Goal: Information Seeking & Learning: Learn about a topic

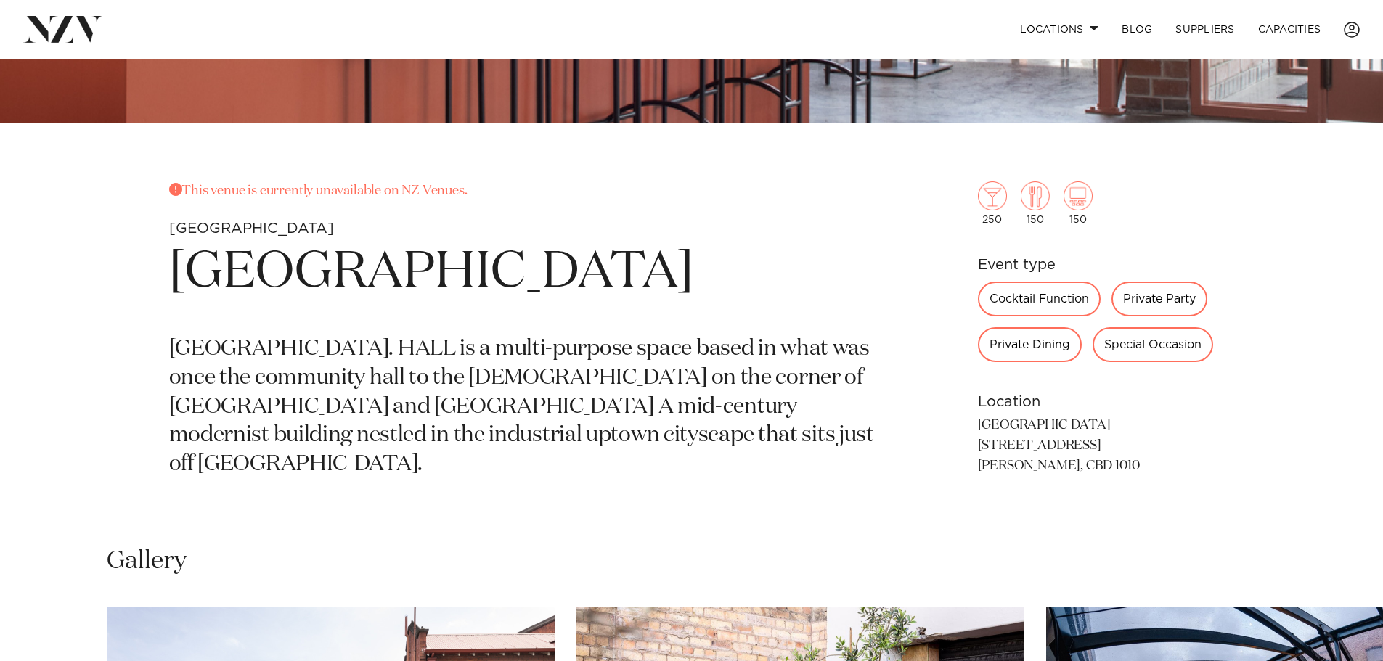
scroll to position [653, 0]
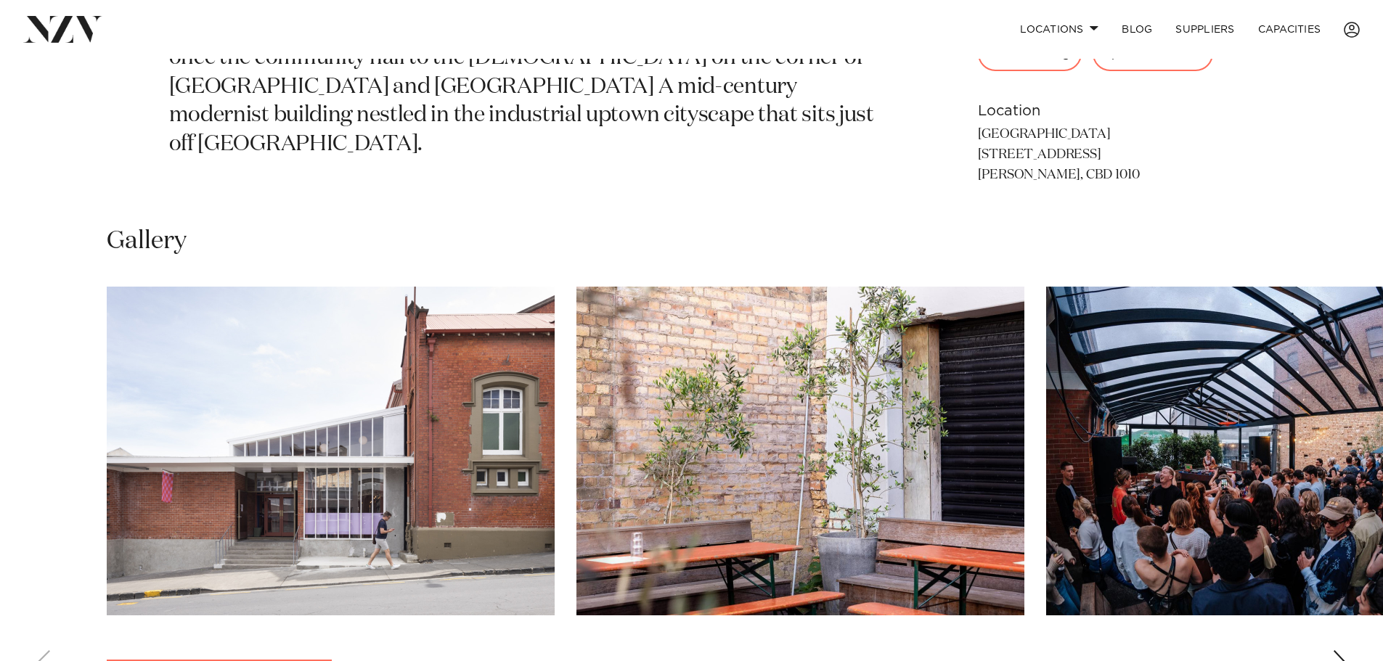
scroll to position [1017, 0]
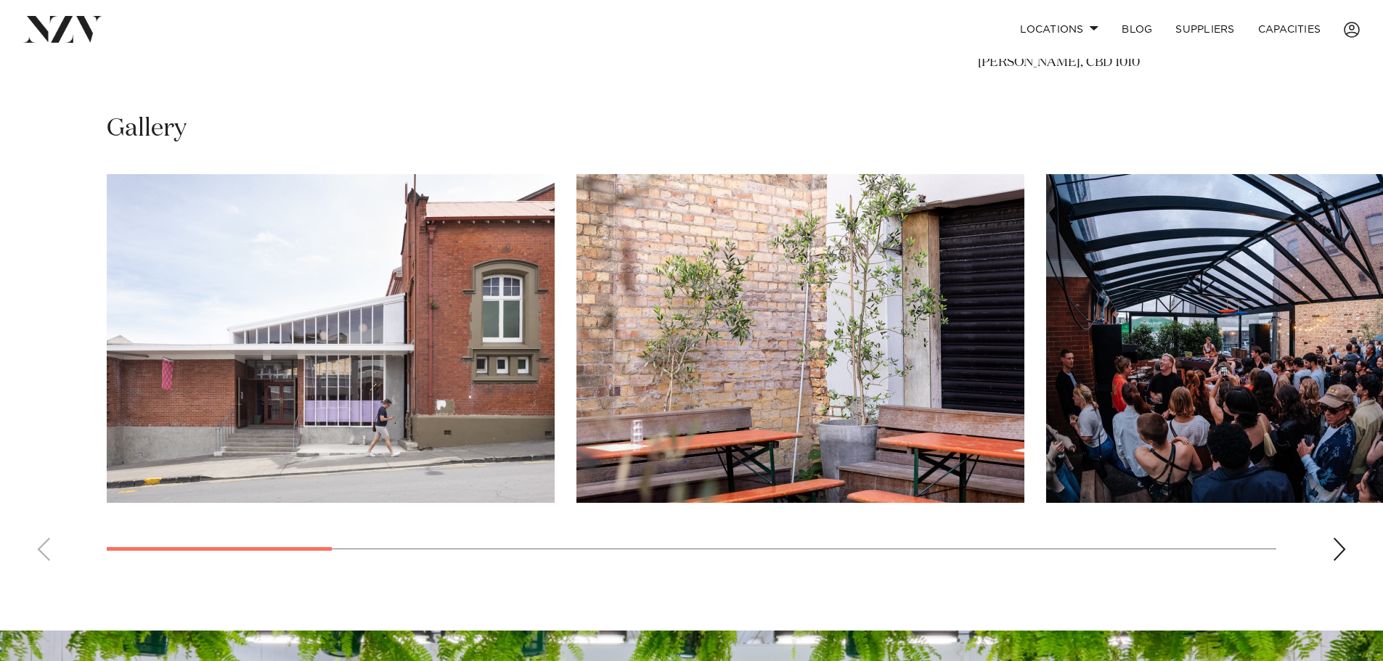
click at [1197, 375] on img "3 / 13" at bounding box center [1270, 338] width 448 height 329
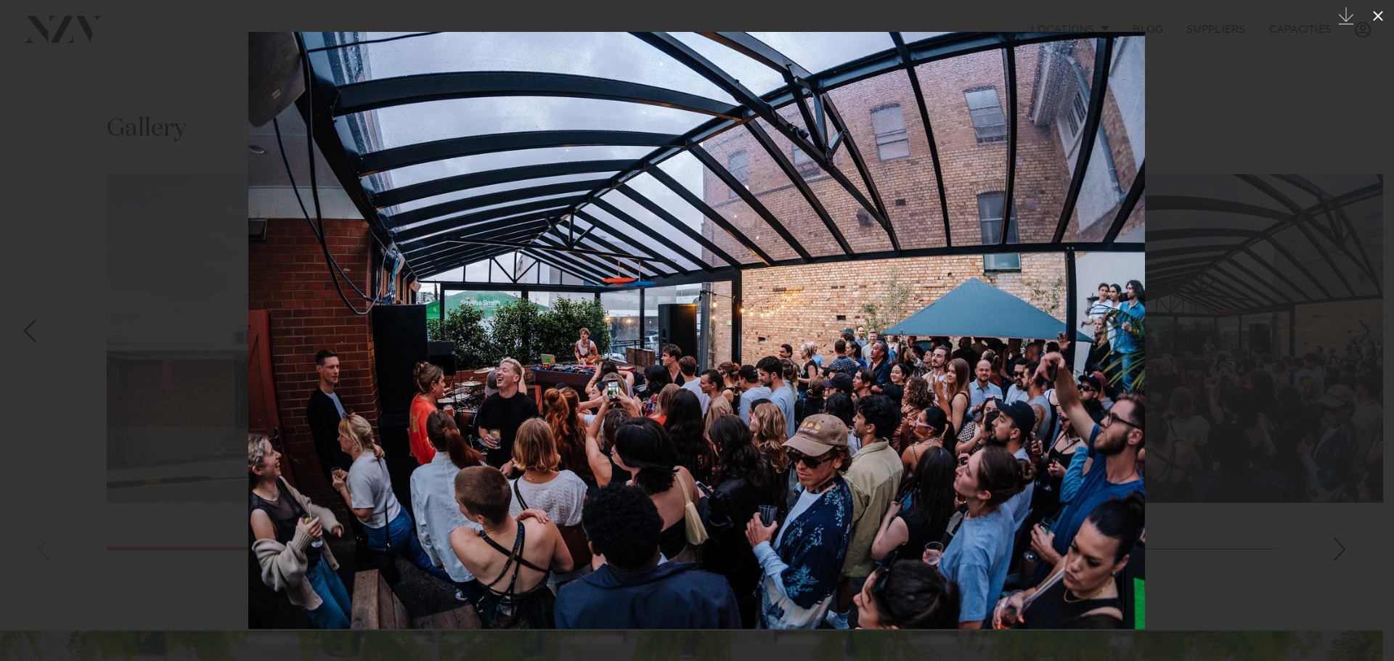
click at [1369, 22] on icon at bounding box center [1377, 15] width 17 height 17
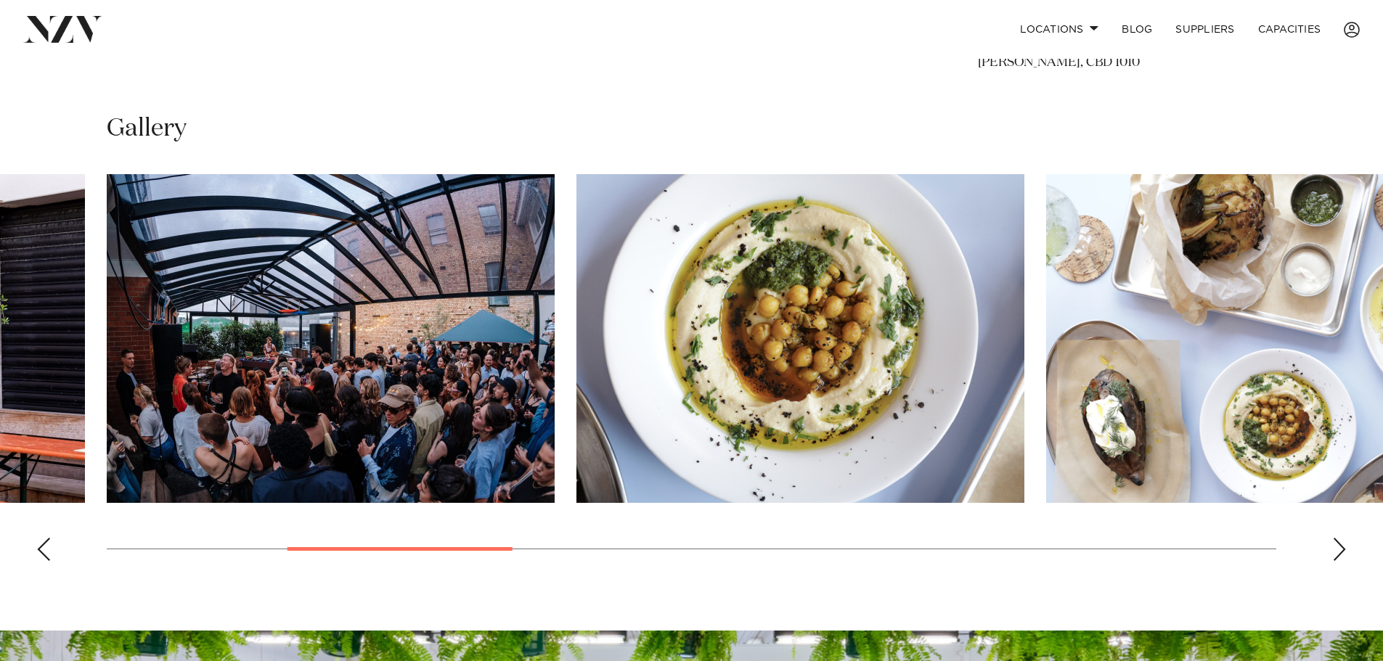
click at [1344, 542] on div "Next slide" at bounding box center [1339, 549] width 15 height 23
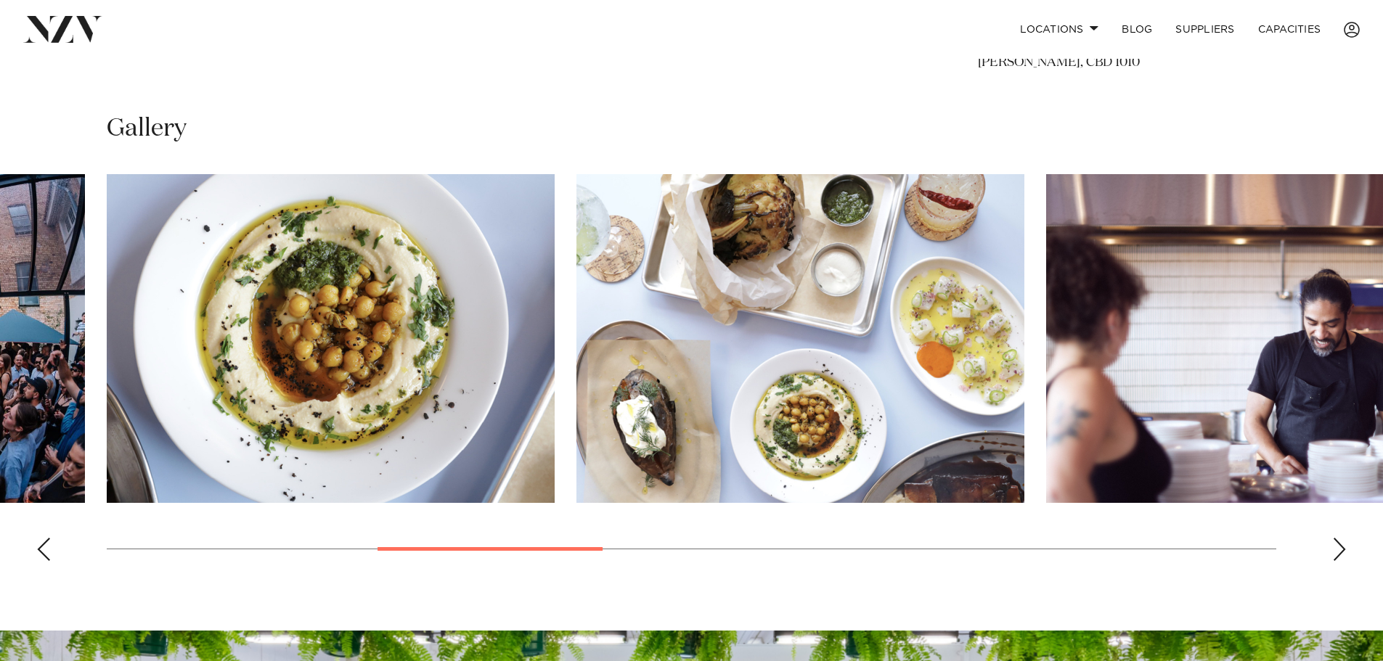
click at [1343, 542] on div "Next slide" at bounding box center [1339, 549] width 15 height 23
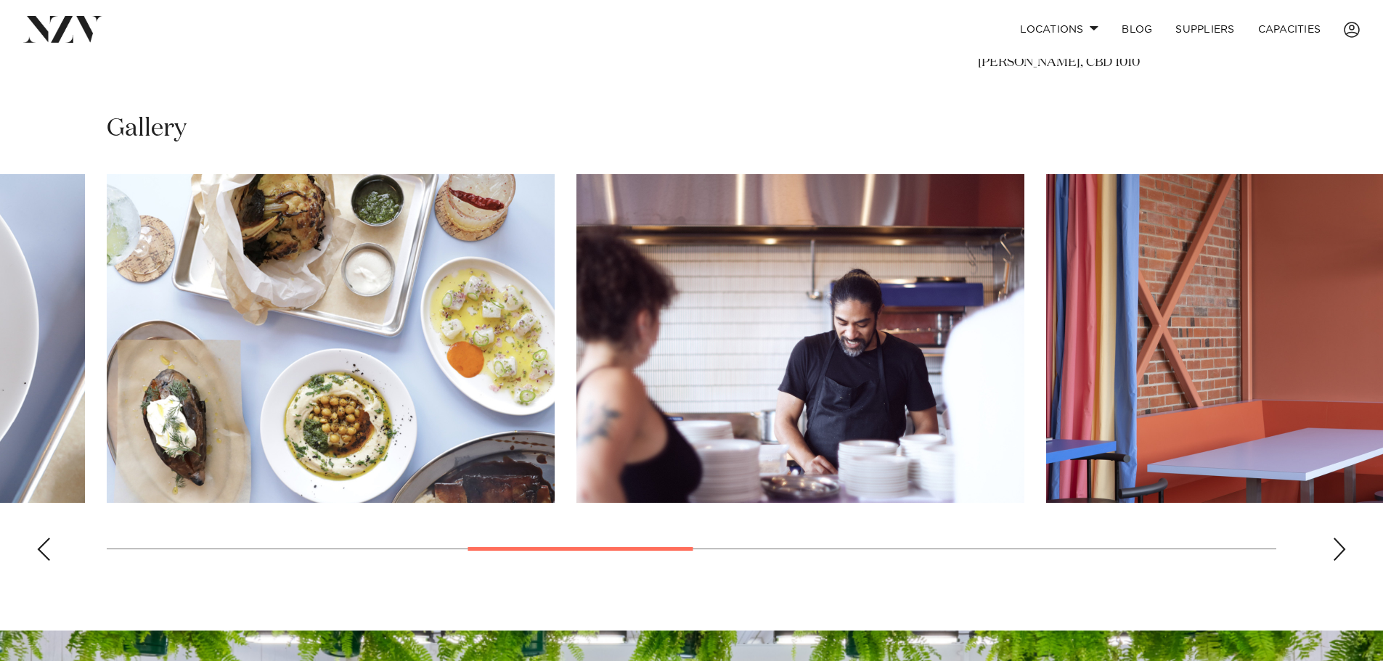
click at [1347, 540] on swiper-container at bounding box center [691, 373] width 1383 height 399
click at [1341, 548] on div "Next slide" at bounding box center [1339, 549] width 15 height 23
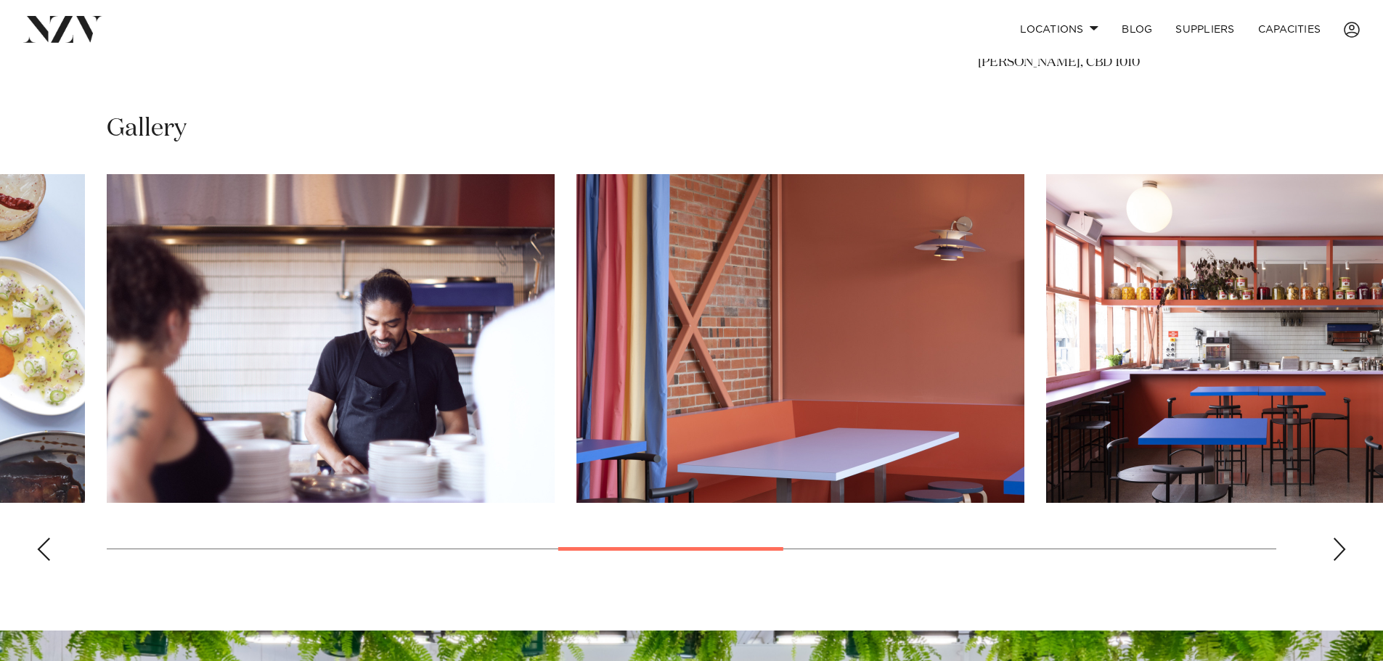
click at [1341, 548] on div "Next slide" at bounding box center [1339, 549] width 15 height 23
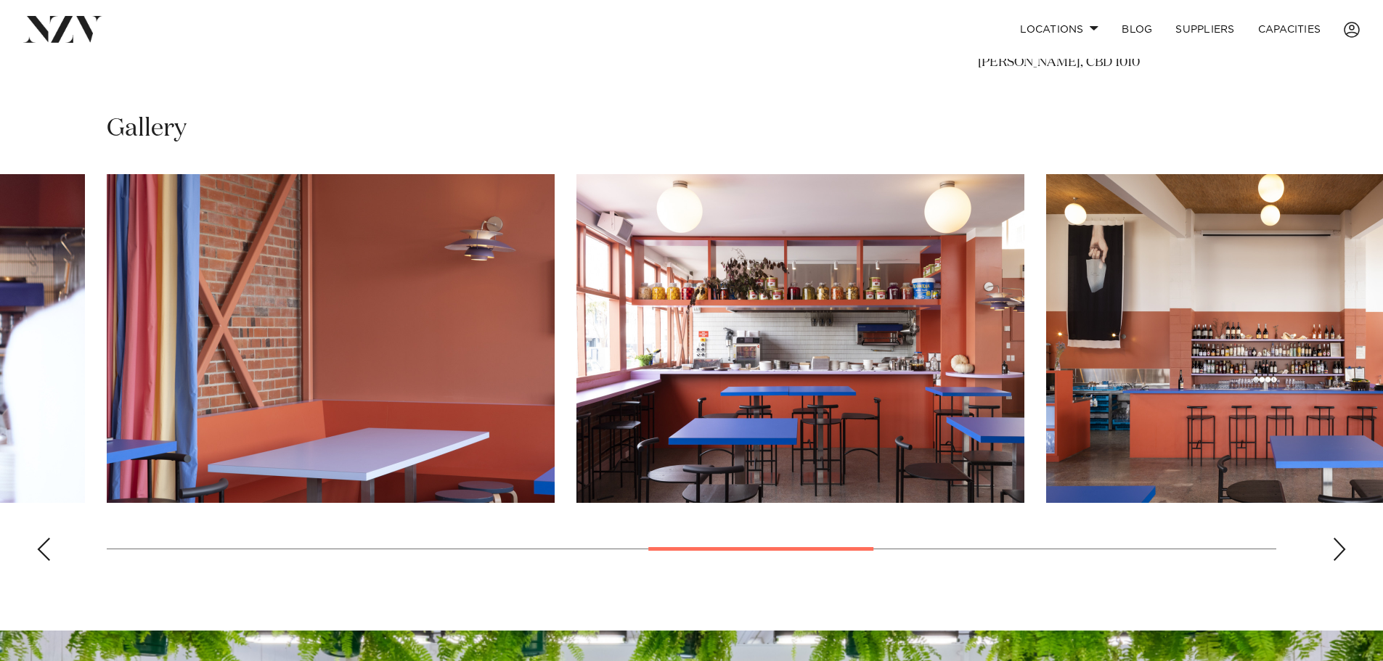
click at [1340, 550] on div "Next slide" at bounding box center [1339, 549] width 15 height 23
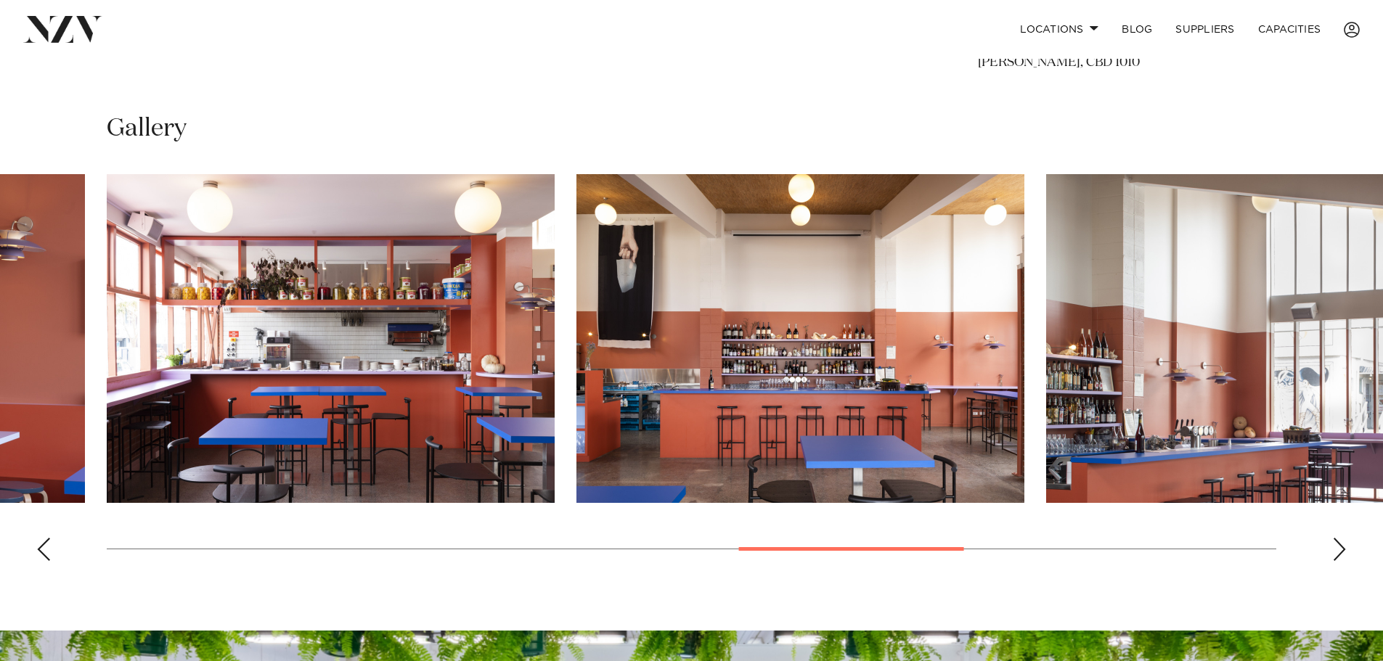
click at [1340, 550] on div "Next slide" at bounding box center [1339, 549] width 15 height 23
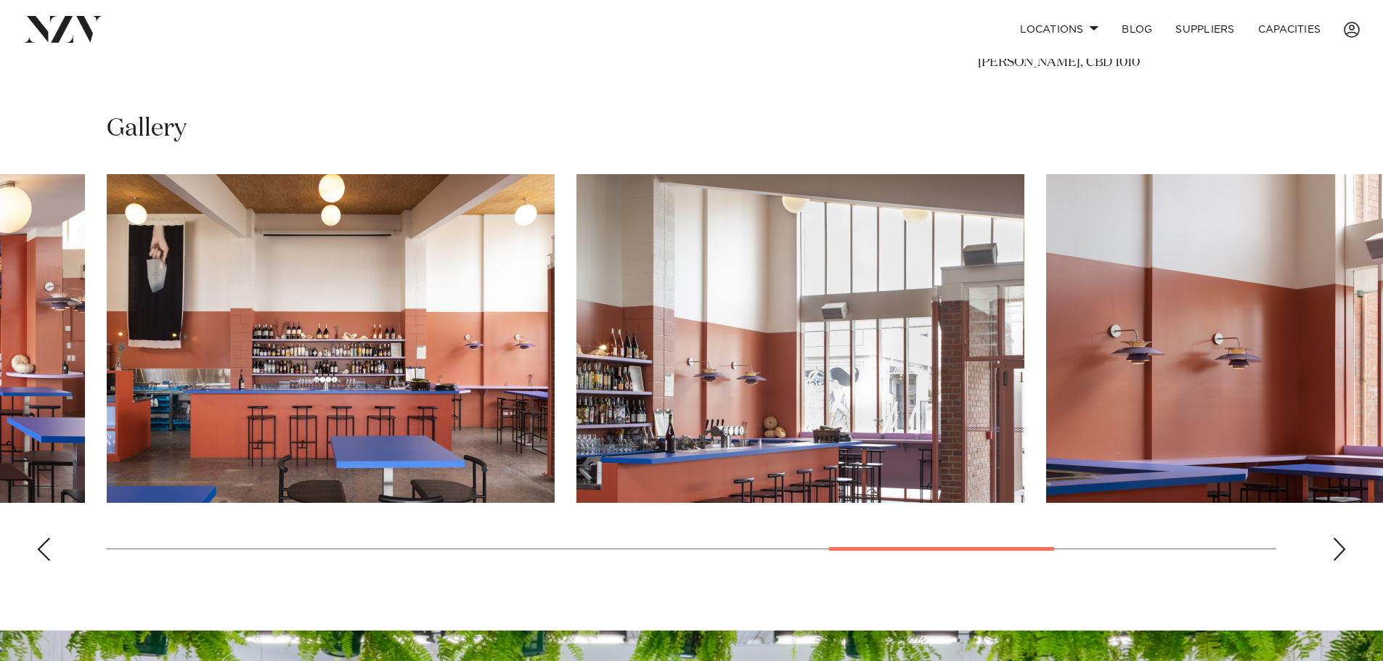
click at [1340, 550] on div "Next slide" at bounding box center [1339, 549] width 15 height 23
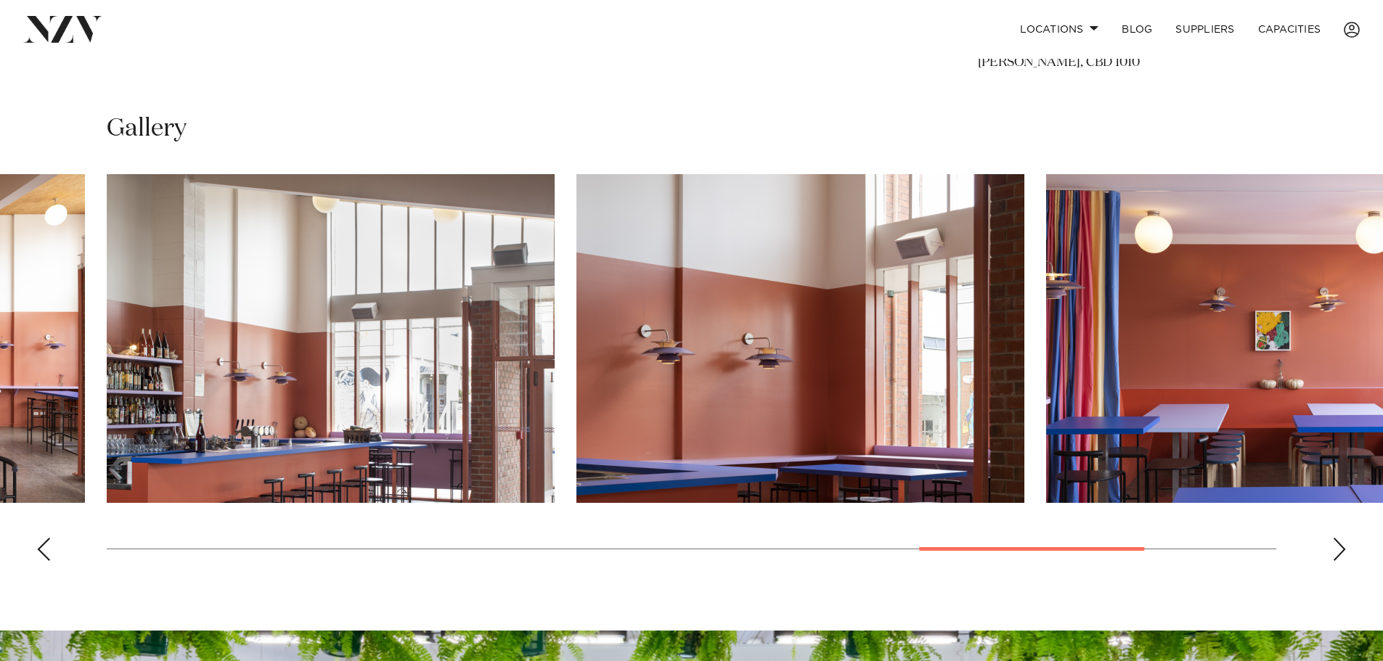
click at [1340, 550] on div "Next slide" at bounding box center [1339, 549] width 15 height 23
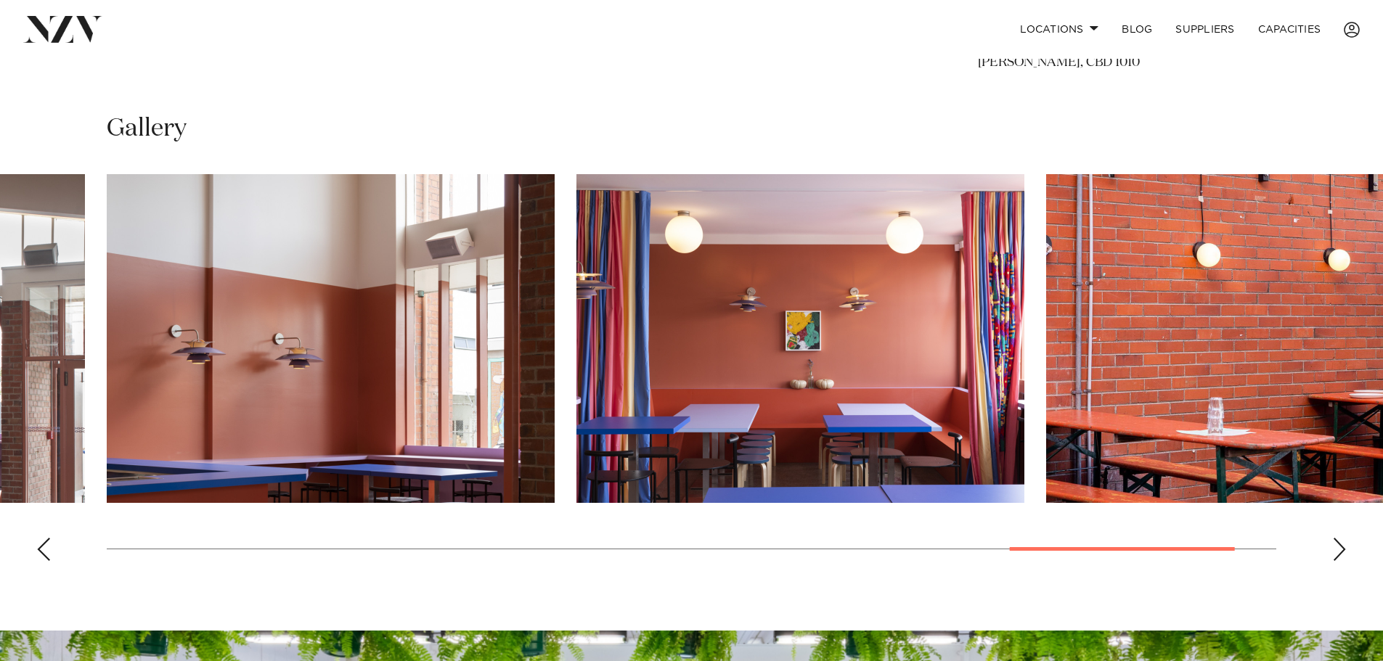
click at [1340, 550] on div "Next slide" at bounding box center [1339, 549] width 15 height 23
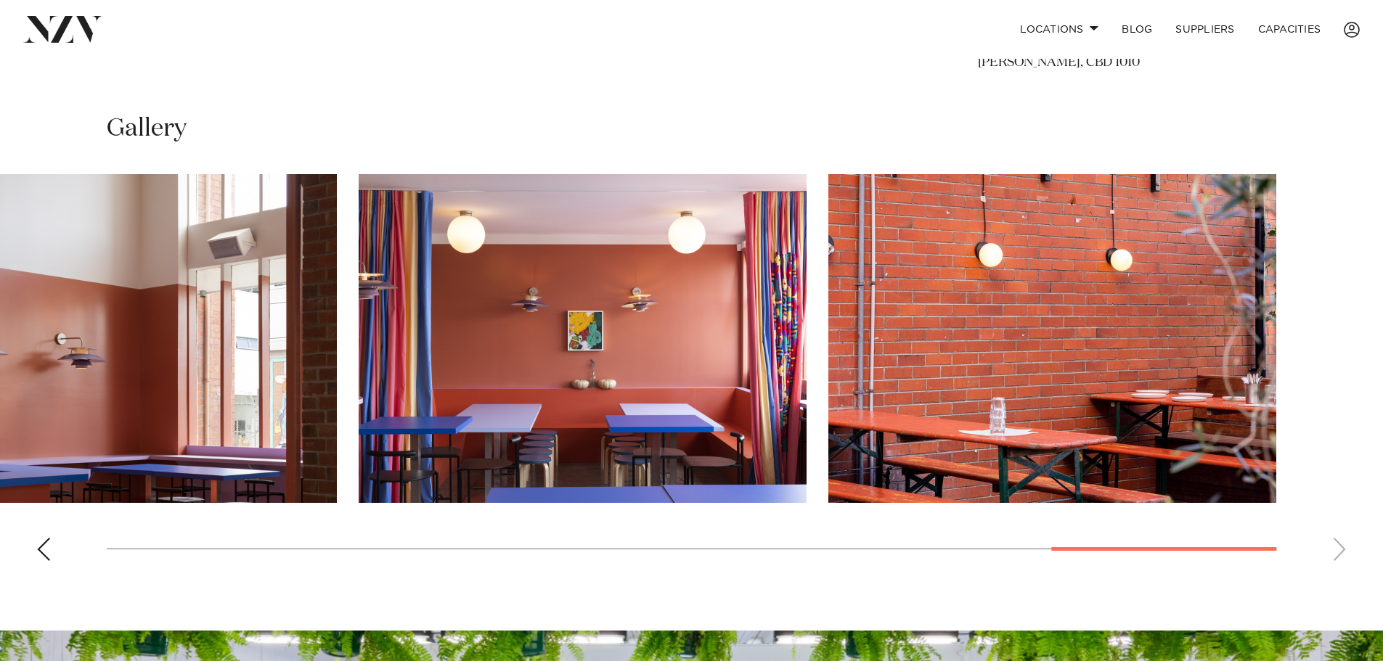
click at [50, 546] on div "Previous slide" at bounding box center [43, 549] width 15 height 23
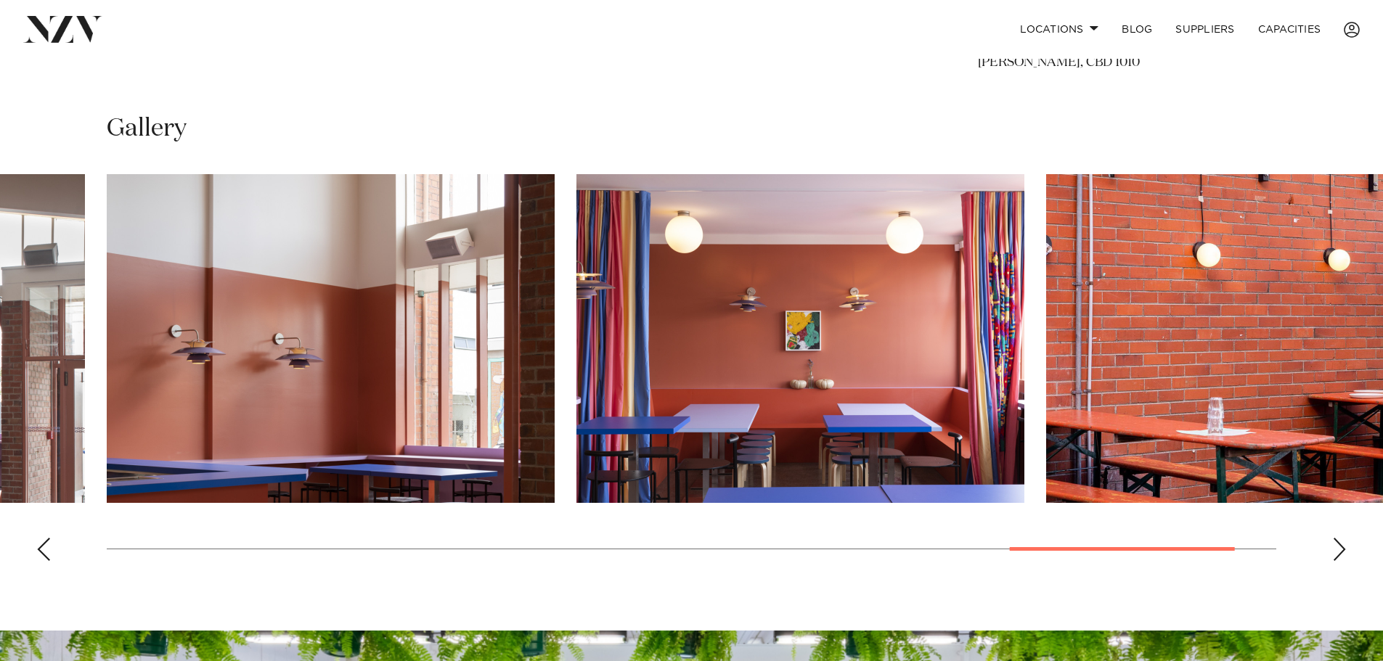
click at [49, 546] on div "Previous slide" at bounding box center [43, 549] width 15 height 23
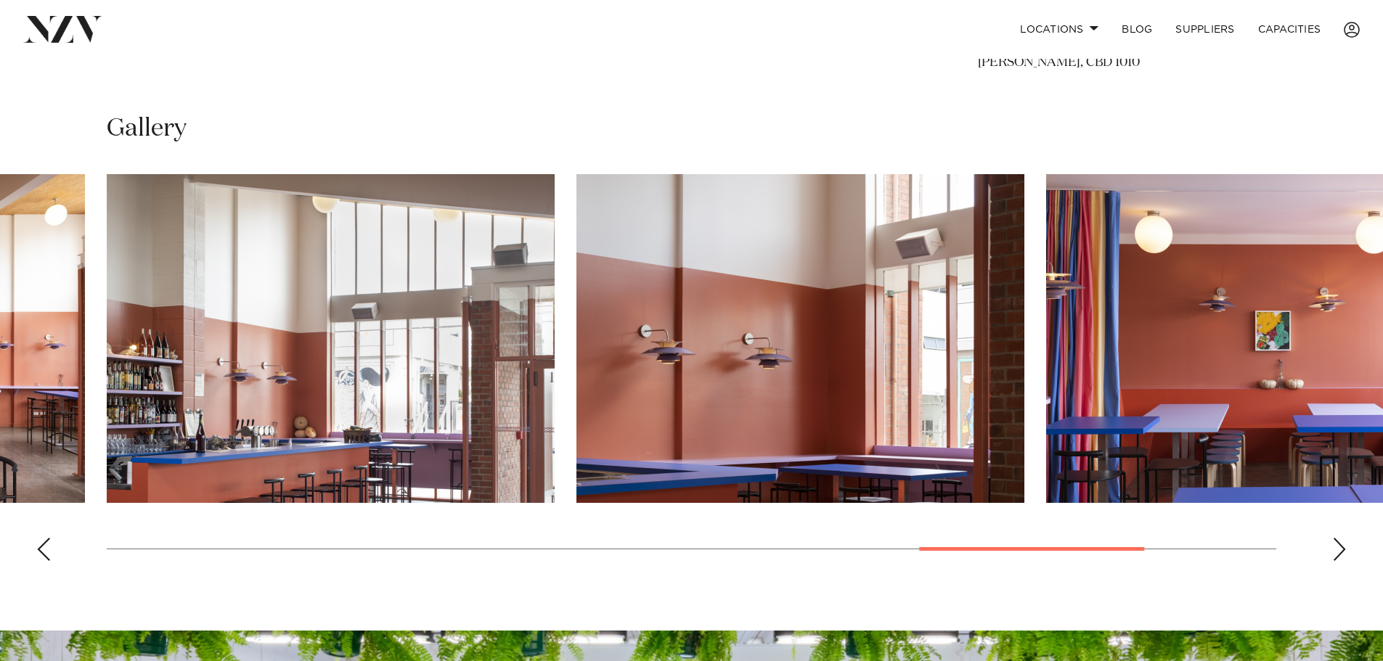
click at [322, 421] on img "10 / 13" at bounding box center [331, 338] width 448 height 329
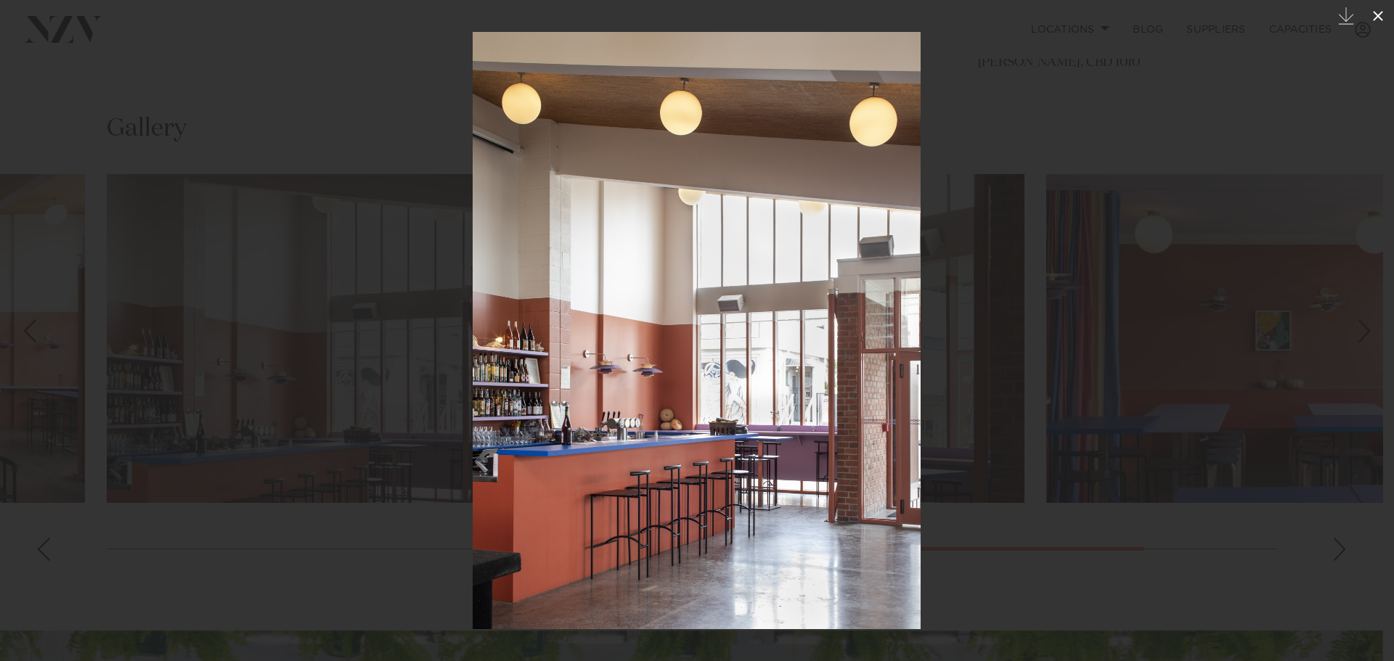
click at [1375, 16] on icon at bounding box center [1377, 15] width 17 height 17
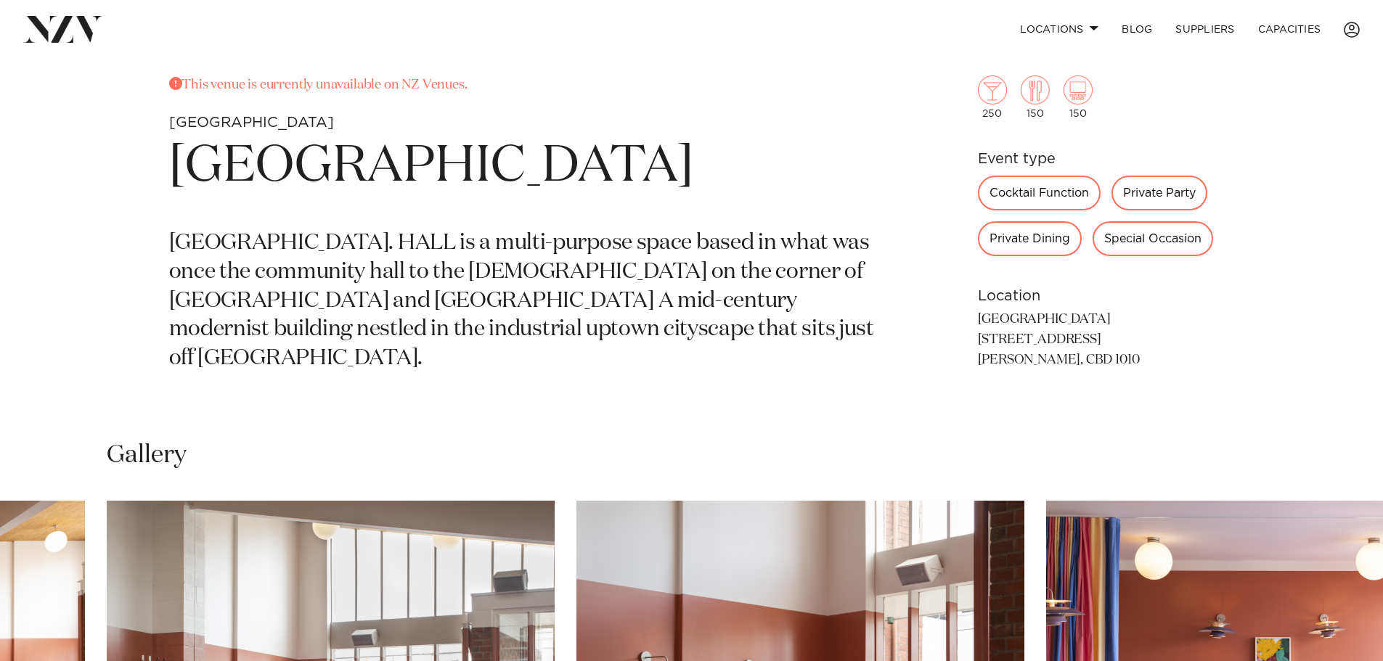
scroll to position [581, 0]
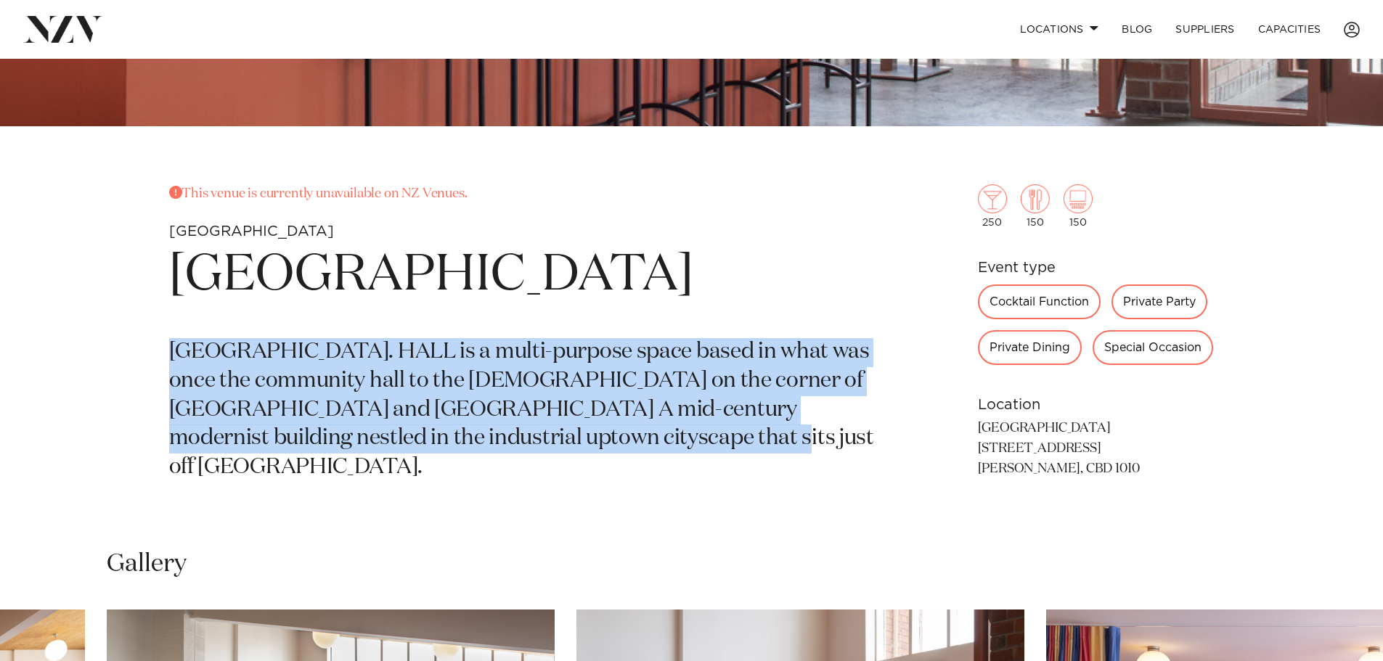
drag, startPoint x: 174, startPoint y: 351, endPoint x: 723, endPoint y: 430, distance: 554.5
click at [722, 430] on p "[GEOGRAPHIC_DATA]. HALL is a multi-purpose space based in what was once the com…" at bounding box center [522, 410] width 706 height 144
copy p "[GEOGRAPHIC_DATA]. HALL is a multi-purpose space based in what was once the com…"
click at [595, 393] on p "[GEOGRAPHIC_DATA]. HALL is a multi-purpose space based in what was once the com…" at bounding box center [522, 410] width 706 height 144
copy p "[GEOGRAPHIC_DATA]. HALL is a multi-purpose space based in what was once the com…"
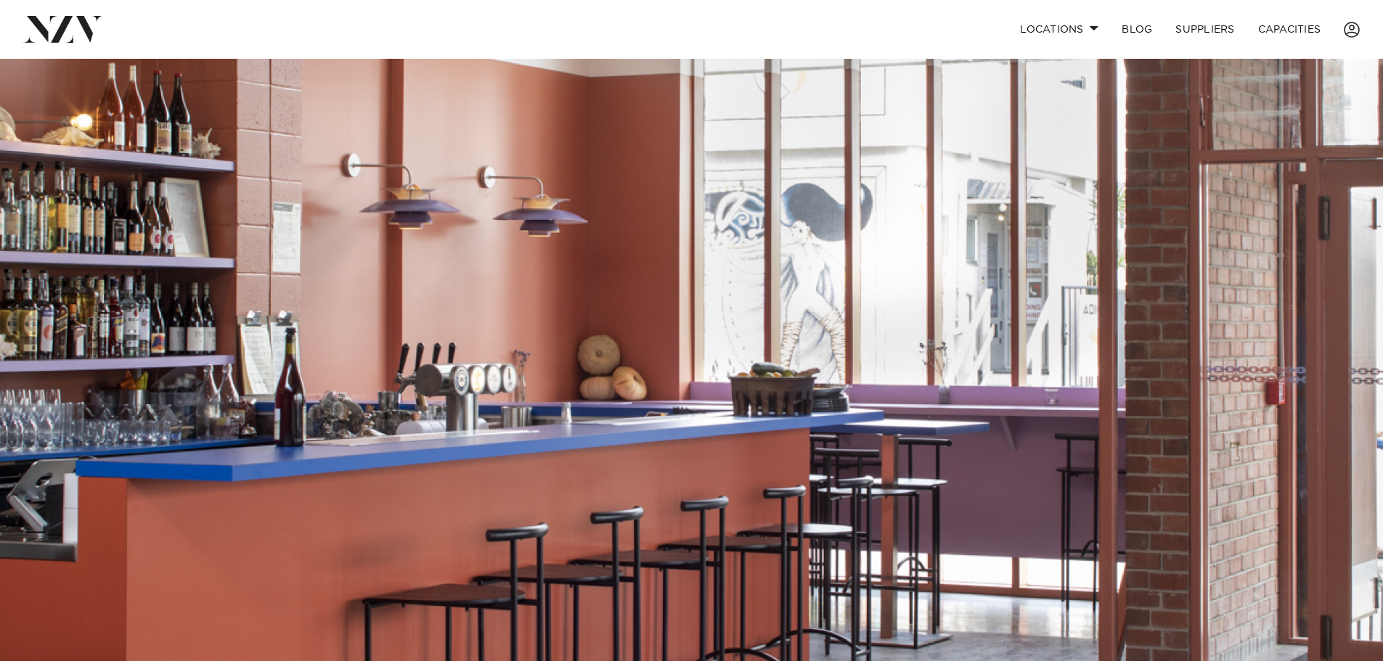
scroll to position [0, 0]
